Goal: Information Seeking & Learning: Learn about a topic

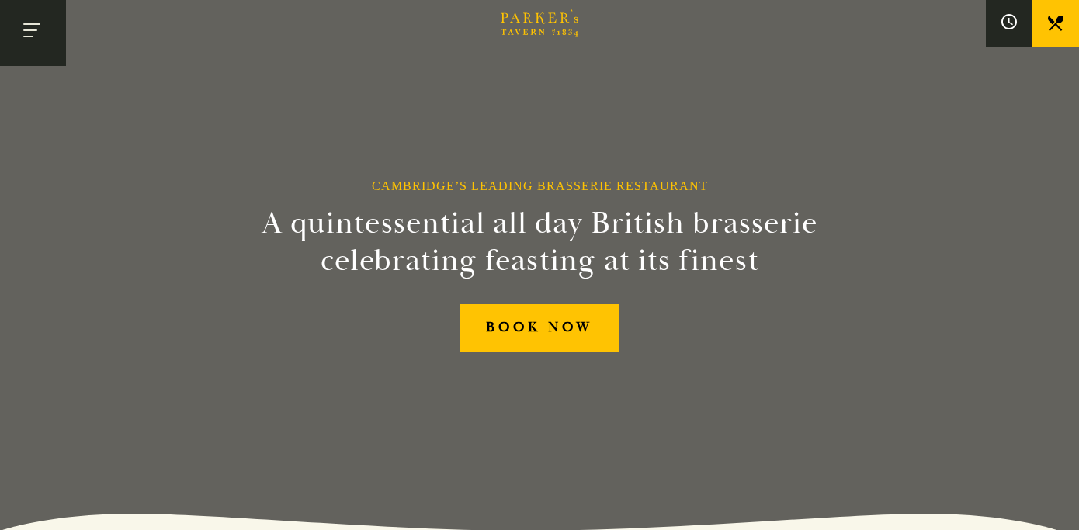
click at [57, 33] on button "Toggle navigation" at bounding box center [33, 33] width 66 height 66
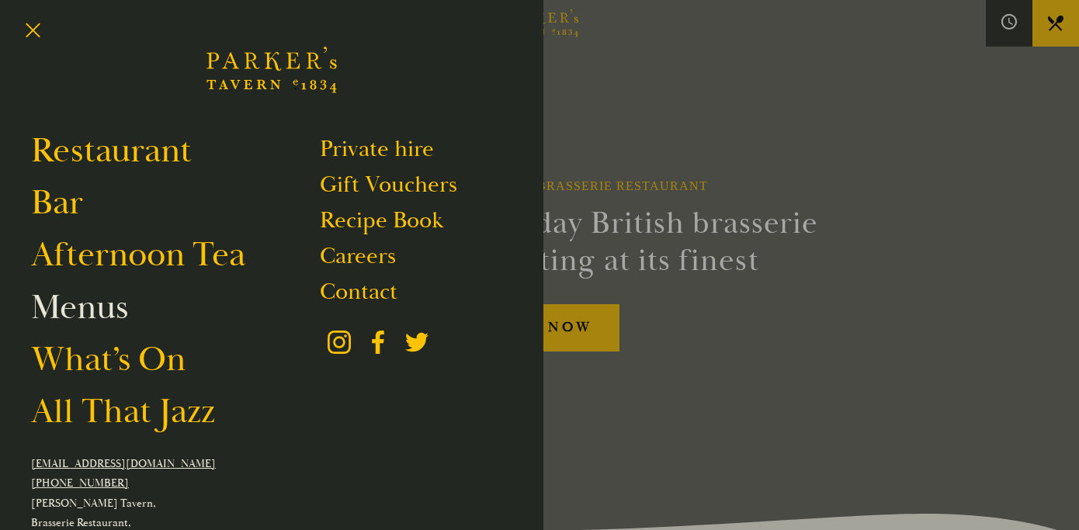
click at [92, 311] on link "Menus" at bounding box center [79, 307] width 97 height 43
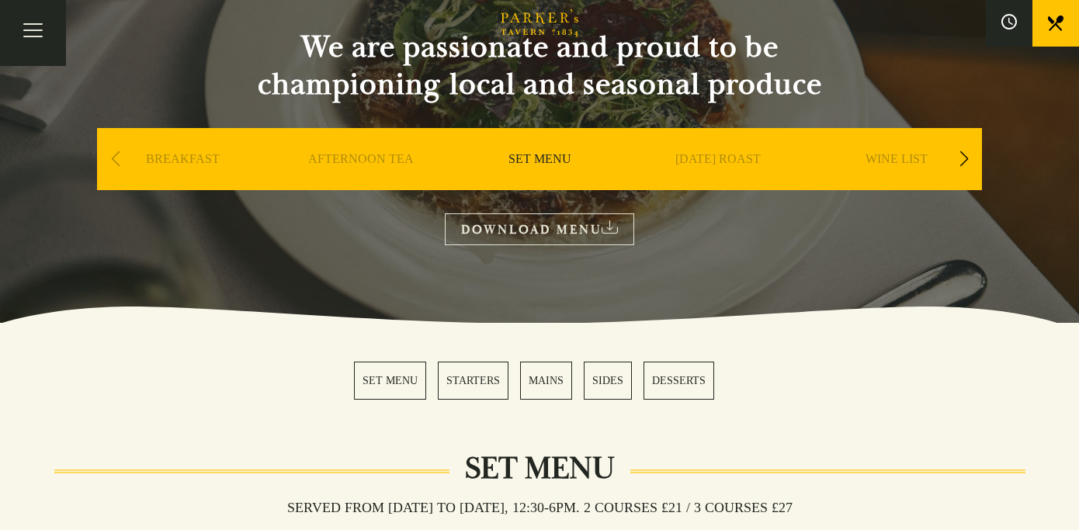
scroll to position [169, 0]
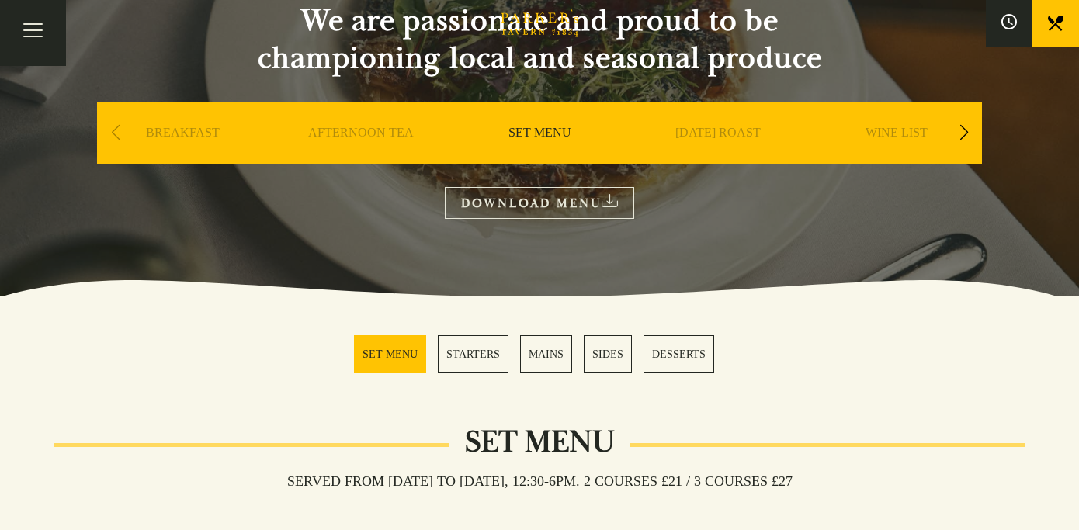
drag, startPoint x: 116, startPoint y: 130, endPoint x: 114, endPoint y: 138, distance: 8.9
click at [116, 130] on div "Previous slide" at bounding box center [115, 133] width 21 height 34
drag, startPoint x: 113, startPoint y: 134, endPoint x: 488, endPoint y: 151, distance: 375.4
click at [114, 134] on div "Previous slide" at bounding box center [115, 133] width 21 height 34
click at [957, 123] on div "Next slide" at bounding box center [963, 133] width 21 height 34
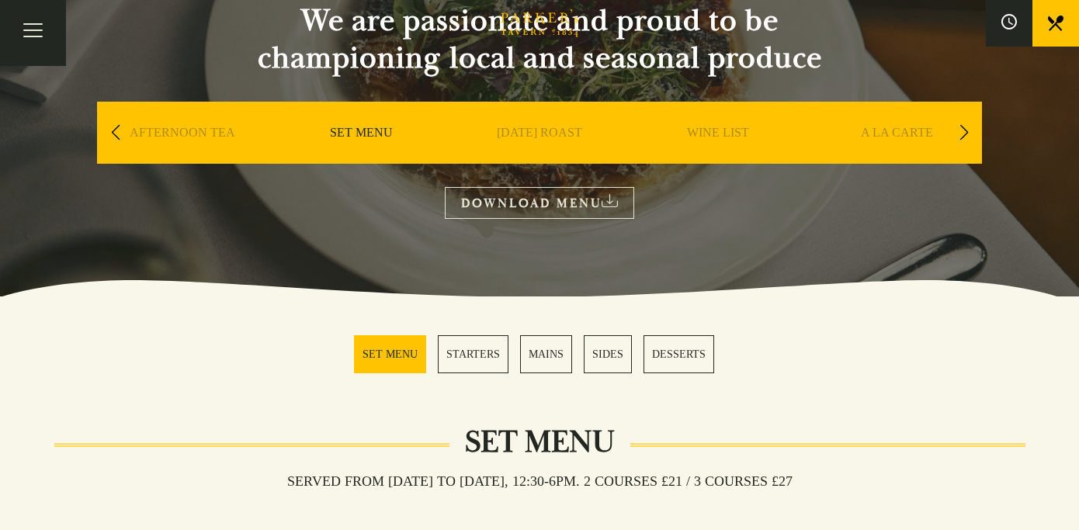
click at [915, 131] on link "A LA CARTE" at bounding box center [897, 156] width 72 height 62
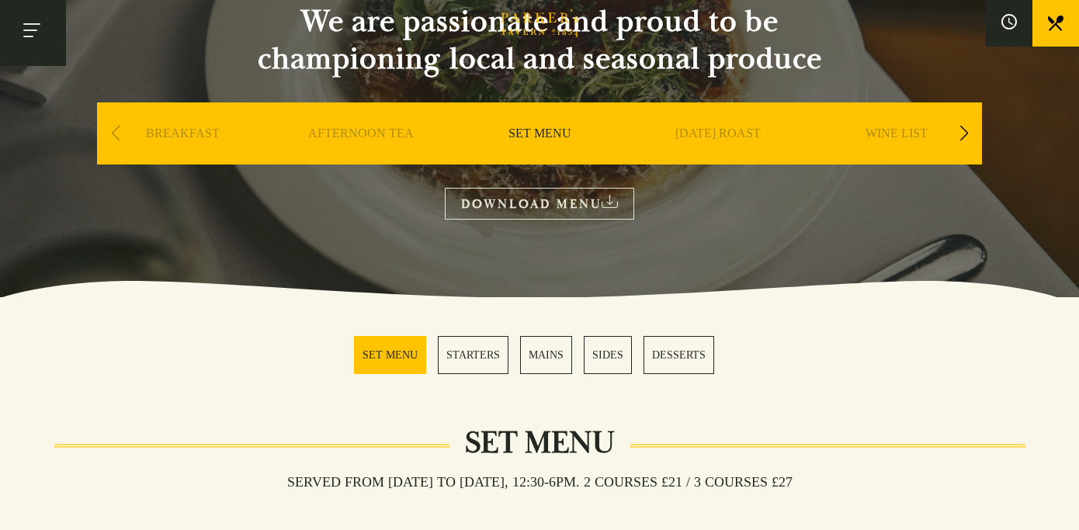
click at [36, 29] on button "Toggle navigation" at bounding box center [33, 33] width 66 height 66
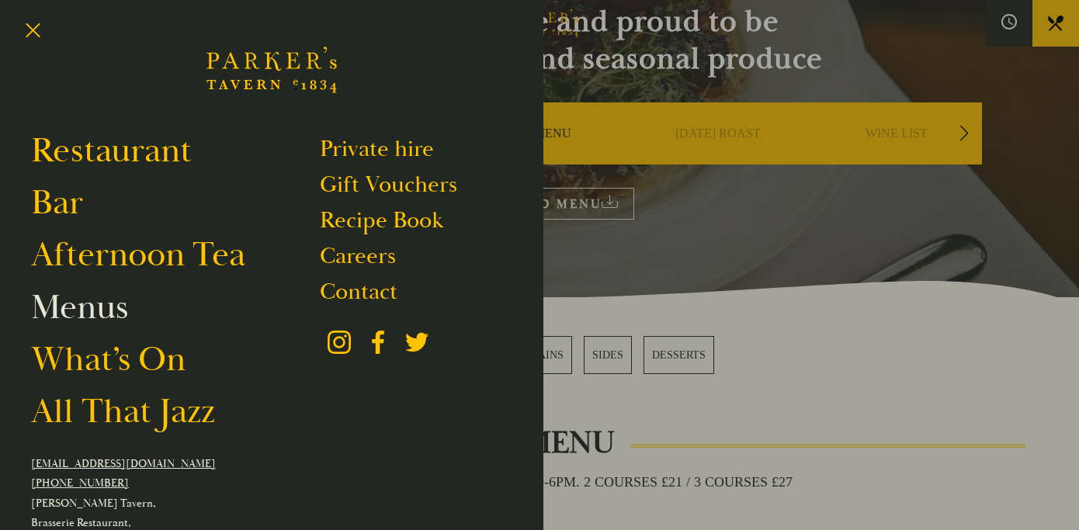
click at [91, 316] on link "Menus" at bounding box center [79, 307] width 97 height 43
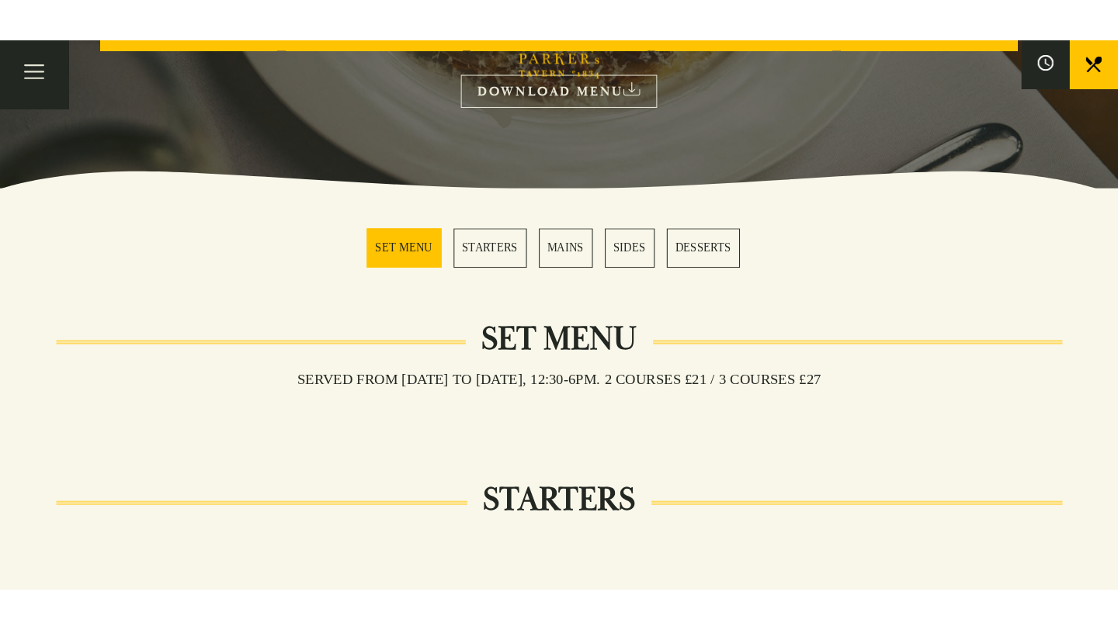
scroll to position [110, 0]
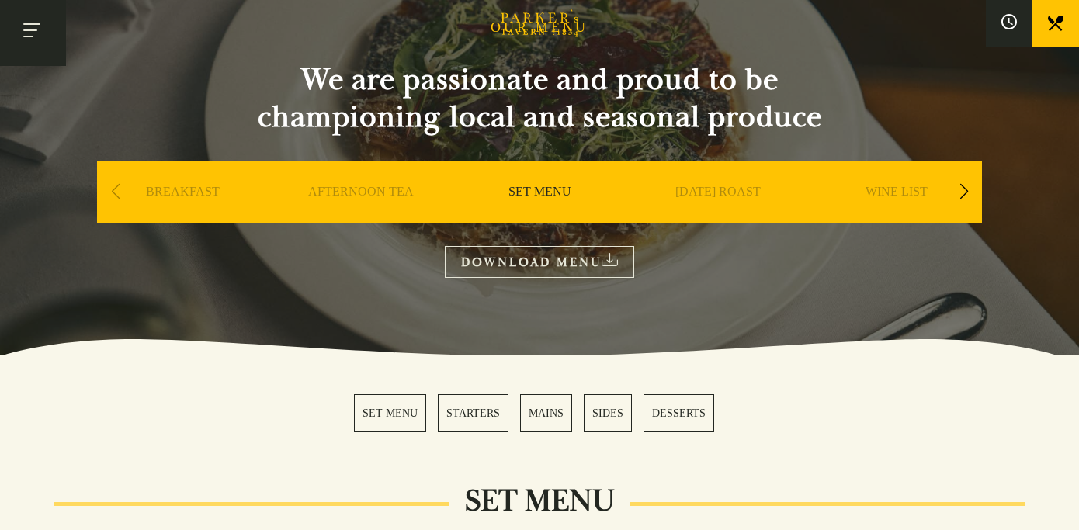
click at [30, 30] on button "Toggle navigation" at bounding box center [33, 33] width 66 height 66
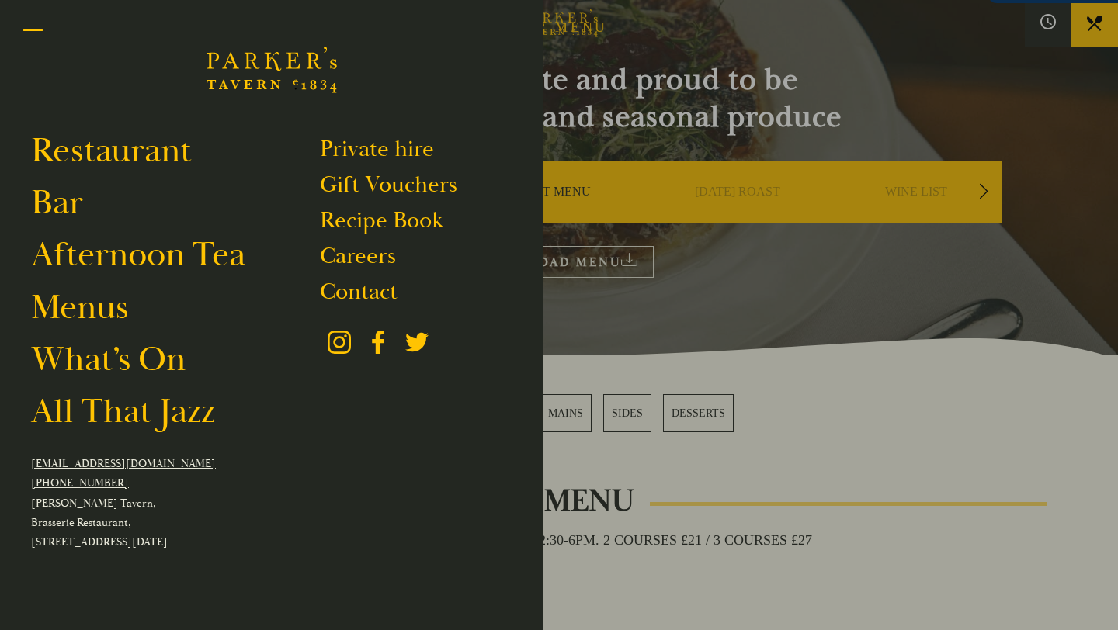
click at [40, 35] on button "Toggle navigation" at bounding box center [33, 33] width 66 height 66
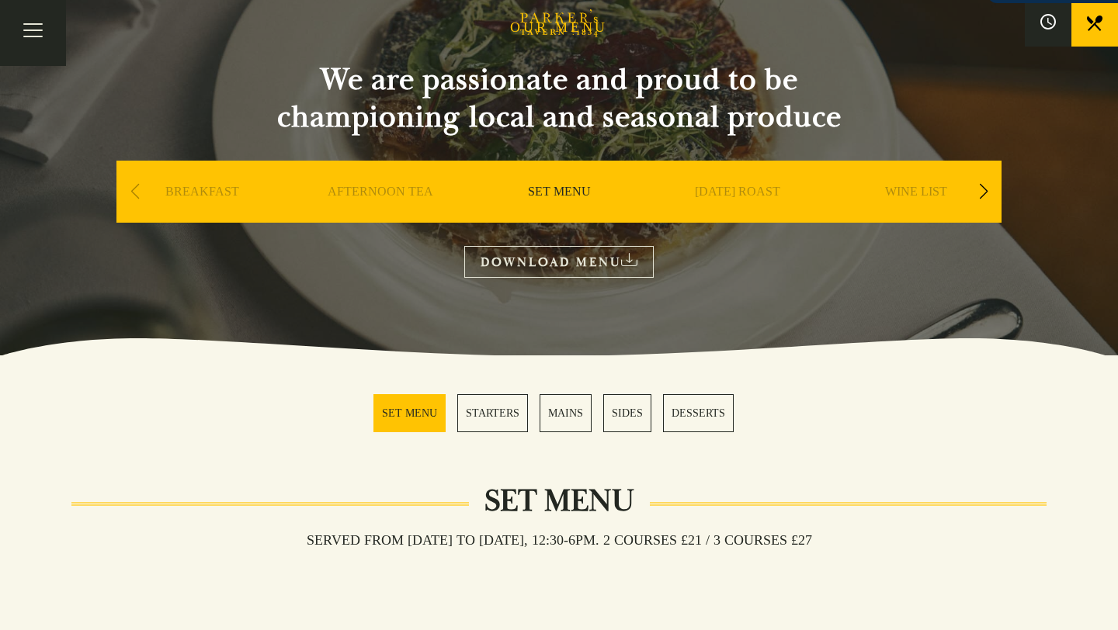
scroll to position [0, 0]
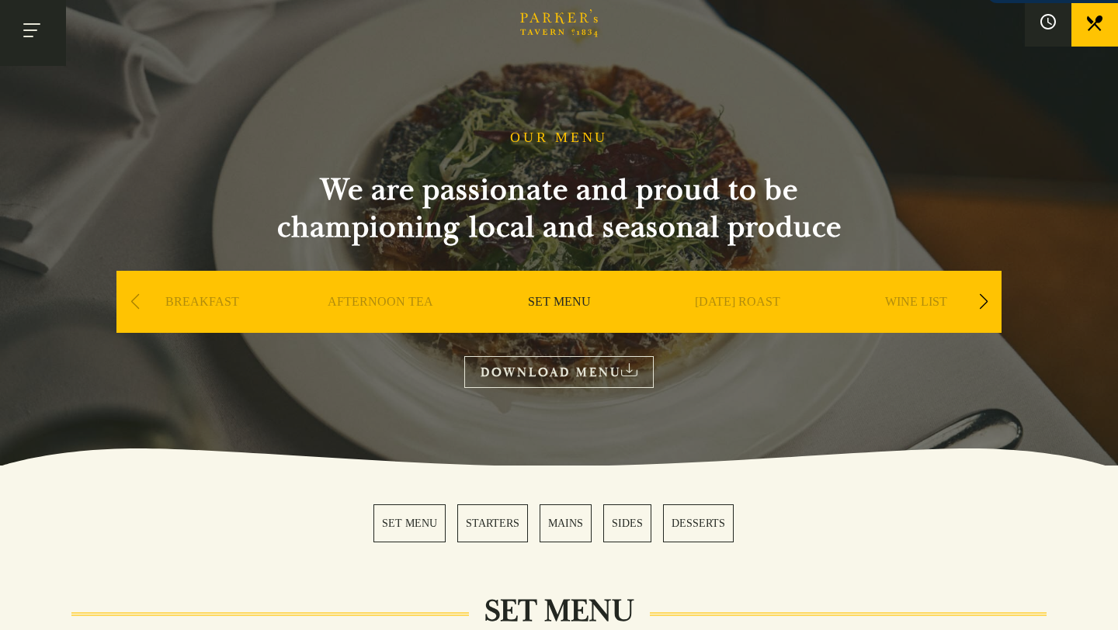
click at [36, 25] on button "Toggle navigation" at bounding box center [33, 33] width 66 height 66
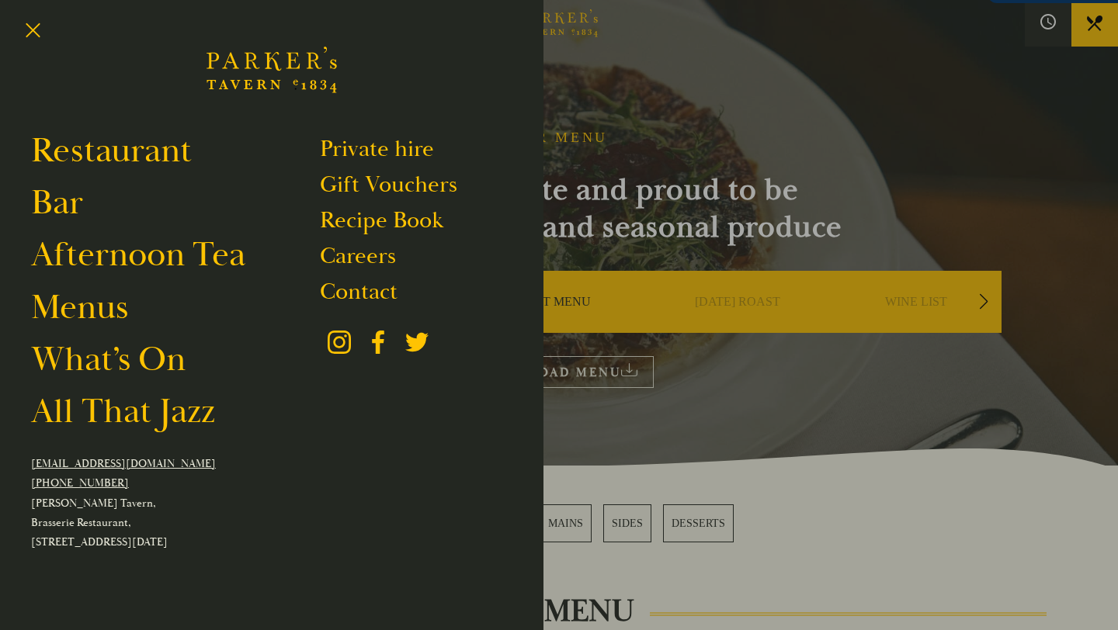
click at [527, 72] on div "Brasserie Restaurant Cambridge | Parker's Tavern Cambridge Parker's Tavern is a…" at bounding box center [271, 71] width 543 height 97
click at [562, 38] on div at bounding box center [559, 315] width 1118 height 630
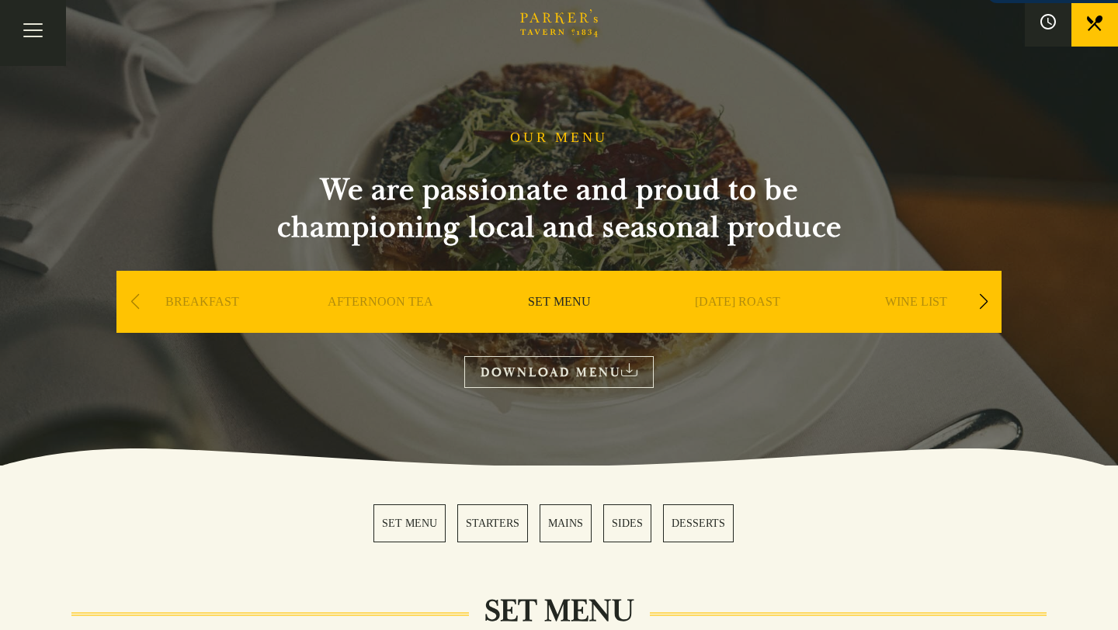
click at [564, 22] on icon "Brasserie Restaurant Cambridge | Parker's Tavern Cambridge Parker's Tavern is a…" at bounding box center [559, 23] width 78 height 28
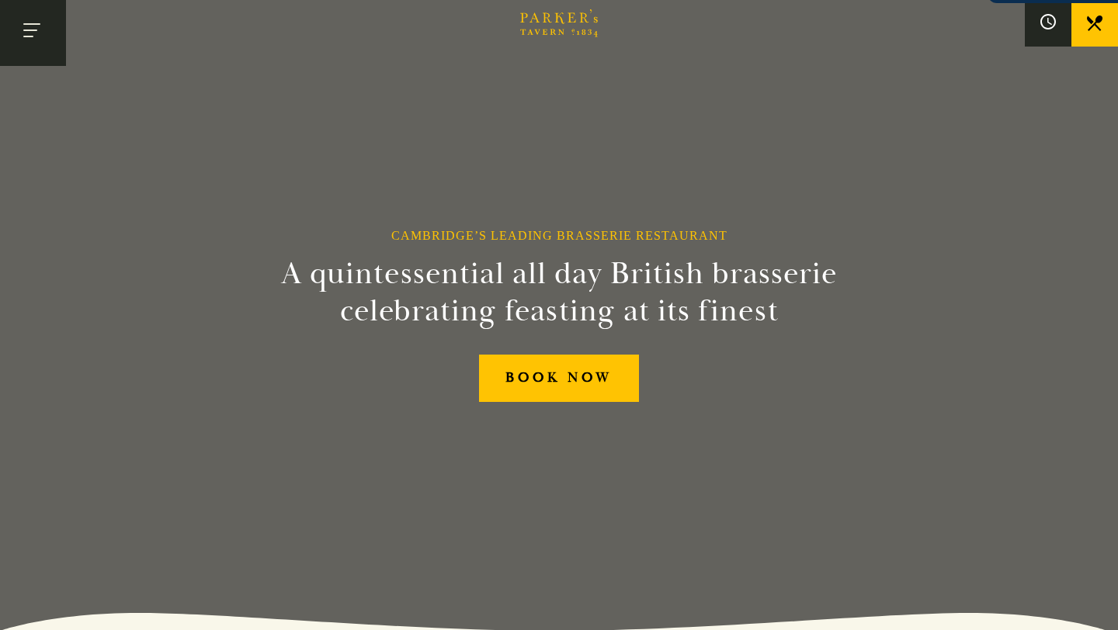
click at [20, 43] on button "Toggle navigation" at bounding box center [33, 33] width 66 height 66
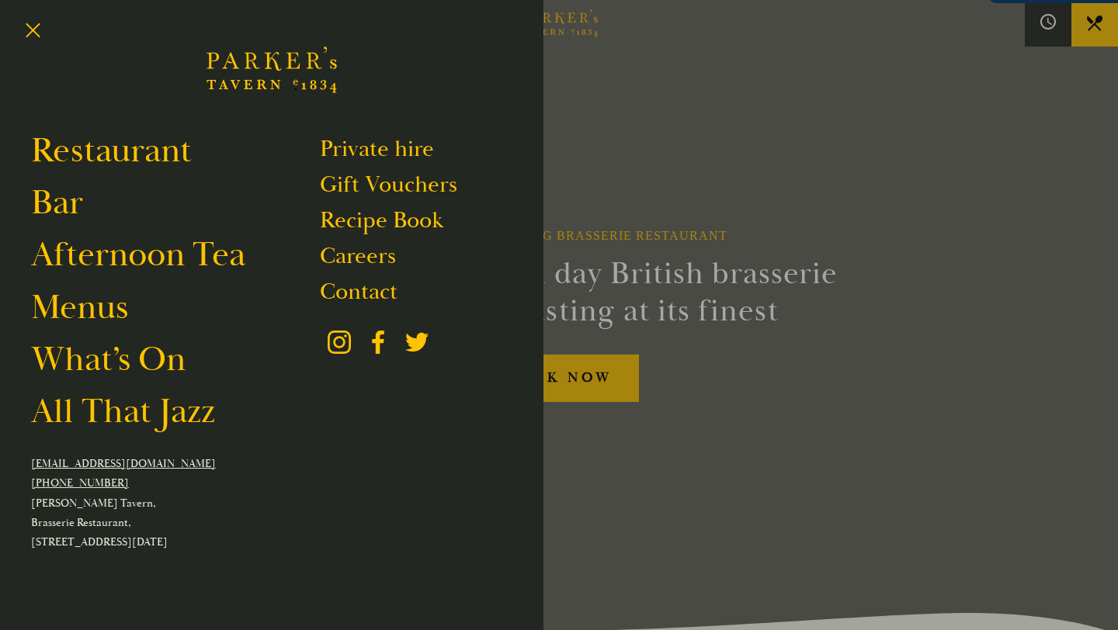
click at [839, 125] on div at bounding box center [559, 315] width 1118 height 630
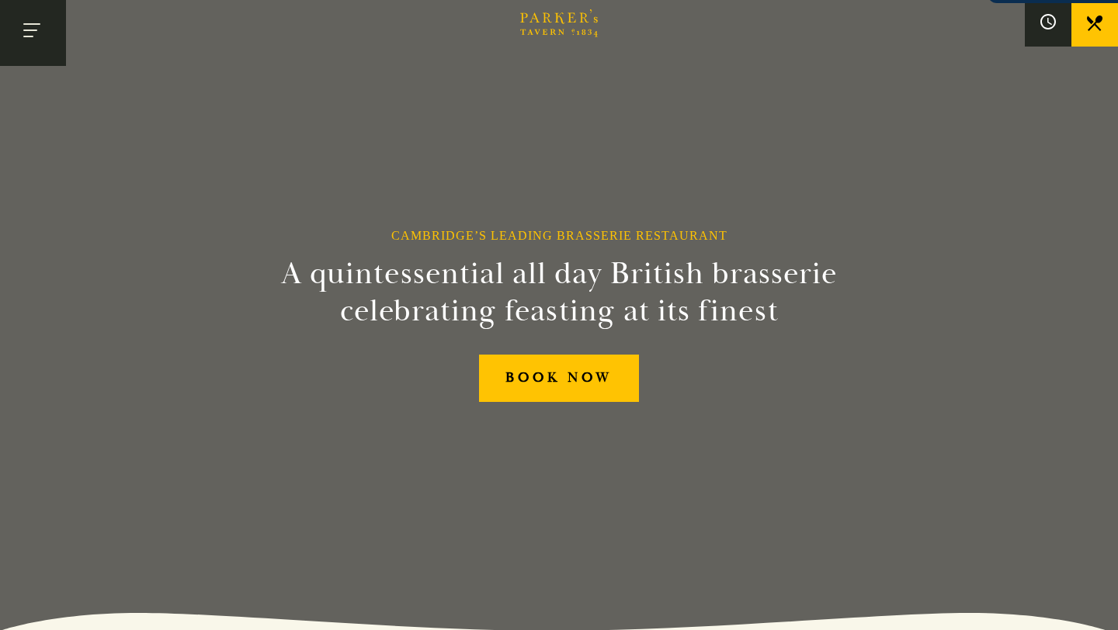
click at [26, 30] on button "Toggle navigation" at bounding box center [33, 33] width 66 height 66
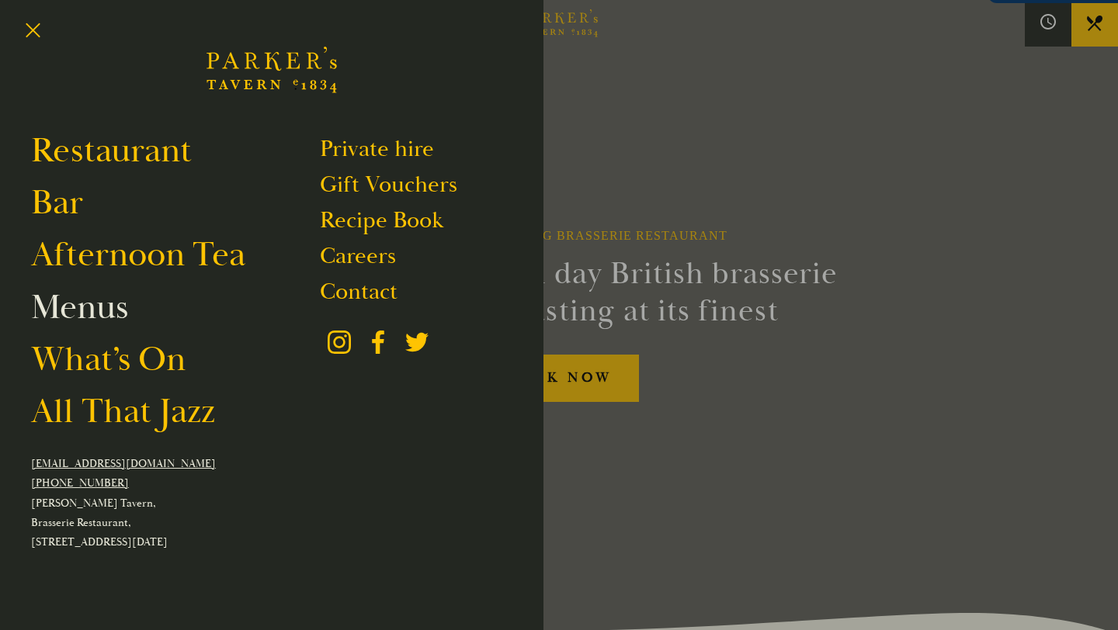
click at [127, 327] on link "Menus" at bounding box center [79, 307] width 97 height 43
